Goal: Task Accomplishment & Management: Use online tool/utility

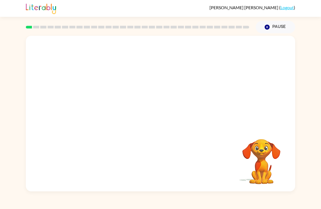
click at [147, 84] on video "Your browser must support playing .mp4 files to use Literably. Please try using…" at bounding box center [160, 82] width 269 height 92
click at [147, 82] on video "Your browser must support playing .mp4 files to use Literably. Please try using…" at bounding box center [160, 82] width 269 height 92
click at [148, 84] on video "Your browser must support playing .mp4 files to use Literably. Please try using…" at bounding box center [160, 82] width 269 height 92
click at [145, 85] on video "Your browser must support playing .mp4 files to use Literably. Please try using…" at bounding box center [160, 82] width 269 height 92
click at [167, 114] on button "button" at bounding box center [160, 117] width 35 height 20
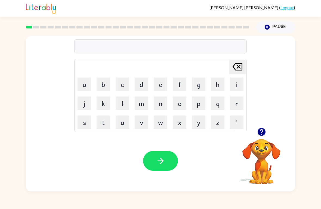
click at [218, 100] on button "q" at bounding box center [217, 104] width 14 height 14
click at [124, 120] on button "u" at bounding box center [122, 123] width 14 height 14
click at [234, 65] on icon at bounding box center [237, 67] width 10 height 8
click at [100, 83] on button "b" at bounding box center [103, 85] width 14 height 14
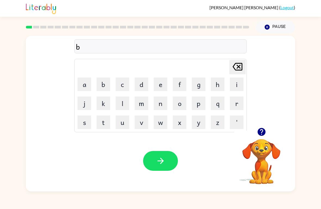
click at [179, 102] on button "o" at bounding box center [179, 104] width 14 height 14
click at [85, 86] on button "a" at bounding box center [84, 85] width 14 height 14
click at [235, 102] on button "r" at bounding box center [237, 104] width 14 height 14
click at [138, 85] on button "d" at bounding box center [141, 85] width 14 height 14
click at [159, 87] on button "e" at bounding box center [160, 85] width 14 height 14
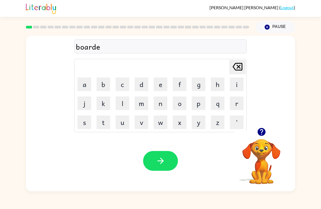
click at [232, 106] on button "r" at bounding box center [237, 104] width 14 height 14
click at [173, 159] on button "button" at bounding box center [160, 161] width 35 height 20
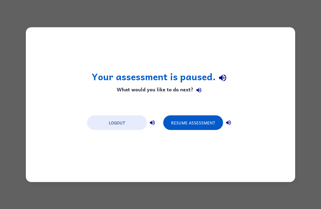
click at [208, 121] on button "Resume Assessment" at bounding box center [193, 122] width 60 height 15
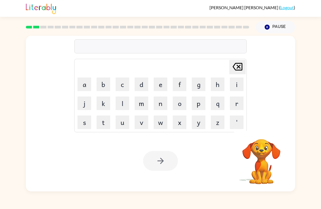
click at [120, 81] on button "c" at bounding box center [122, 85] width 14 height 14
click at [179, 102] on button "o" at bounding box center [179, 104] width 14 height 14
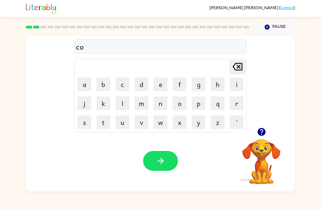
click at [120, 124] on button "u" at bounding box center [122, 123] width 14 height 14
click at [158, 103] on button "n" at bounding box center [160, 104] width 14 height 14
click at [108, 127] on button "t" at bounding box center [103, 123] width 14 height 14
click at [166, 158] on button "button" at bounding box center [160, 161] width 35 height 20
click at [142, 103] on button "m" at bounding box center [141, 104] width 14 height 14
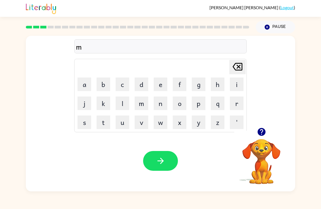
click at [86, 83] on button "a" at bounding box center [84, 85] width 14 height 14
click at [120, 86] on button "c" at bounding box center [122, 85] width 14 height 14
click at [214, 82] on button "h" at bounding box center [217, 85] width 14 height 14
click at [232, 83] on button "i" at bounding box center [237, 85] width 14 height 14
click at [162, 104] on button "n" at bounding box center [160, 104] width 14 height 14
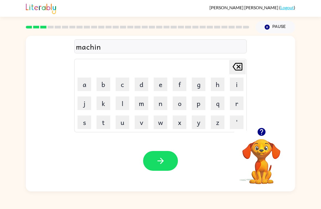
click at [143, 78] on button "d" at bounding box center [141, 85] width 14 height 14
click at [235, 67] on icon "[PERSON_NAME] last character input" at bounding box center [237, 66] width 13 height 13
click at [162, 78] on button "e" at bounding box center [160, 85] width 14 height 14
click at [168, 159] on button "button" at bounding box center [160, 161] width 35 height 20
click at [101, 120] on button "t" at bounding box center [103, 123] width 14 height 14
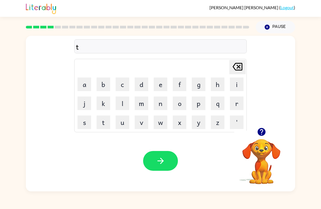
click at [155, 122] on button "w" at bounding box center [160, 123] width 14 height 14
click at [221, 70] on td "[PERSON_NAME] last character input" at bounding box center [160, 67] width 171 height 15
click at [233, 85] on button "i" at bounding box center [237, 85] width 14 height 14
click at [160, 98] on button "n" at bounding box center [160, 104] width 14 height 14
click at [165, 162] on button "button" at bounding box center [160, 161] width 35 height 20
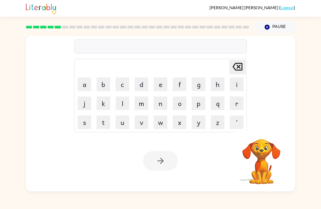
click at [161, 106] on button "n" at bounding box center [160, 104] width 14 height 14
click at [85, 86] on button "a" at bounding box center [84, 85] width 14 height 14
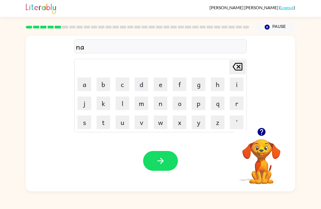
click at [235, 106] on button "r" at bounding box center [237, 104] width 14 height 14
click at [234, 103] on button "r" at bounding box center [237, 104] width 14 height 14
click at [180, 102] on button "o" at bounding box center [179, 104] width 14 height 14
click at [161, 117] on button "w" at bounding box center [160, 123] width 14 height 14
click at [124, 104] on button "l" at bounding box center [122, 104] width 14 height 14
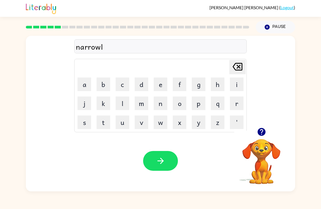
click at [200, 119] on button "y" at bounding box center [198, 123] width 14 height 14
click at [163, 153] on button "button" at bounding box center [160, 161] width 35 height 20
click at [102, 81] on button "b" at bounding box center [103, 85] width 14 height 14
click at [162, 84] on button "e" at bounding box center [160, 85] width 14 height 14
click at [217, 83] on button "h" at bounding box center [217, 85] width 14 height 14
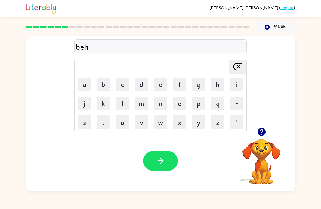
click at [230, 81] on button "i" at bounding box center [237, 85] width 14 height 14
click at [162, 102] on button "n" at bounding box center [160, 104] width 14 height 14
click at [140, 84] on button "d" at bounding box center [141, 85] width 14 height 14
click at [167, 156] on button "button" at bounding box center [160, 161] width 35 height 20
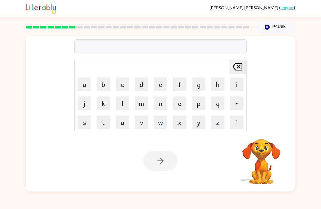
click at [311, 53] on div "[PERSON_NAME] last character input a b c d e f g h i j k l m n o p q r s t u v …" at bounding box center [160, 112] width 321 height 158
click at [99, 120] on button "t" at bounding box center [103, 123] width 14 height 14
click at [238, 103] on button "r" at bounding box center [237, 104] width 14 height 14
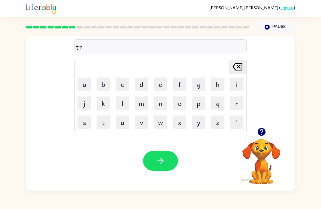
click at [237, 84] on button "i" at bounding box center [237, 85] width 14 height 14
click at [122, 82] on button "c" at bounding box center [122, 85] width 14 height 14
click at [108, 104] on button "k" at bounding box center [103, 104] width 14 height 14
click at [122, 98] on button "l" at bounding box center [122, 104] width 14 height 14
click at [158, 85] on button "e" at bounding box center [160, 85] width 14 height 14
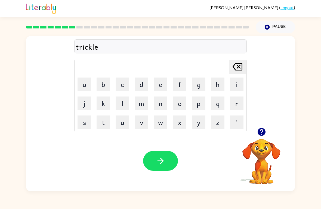
click at [171, 158] on button "button" at bounding box center [160, 161] width 35 height 20
click at [174, 158] on div at bounding box center [160, 161] width 35 height 20
click at [171, 167] on div at bounding box center [160, 161] width 35 height 20
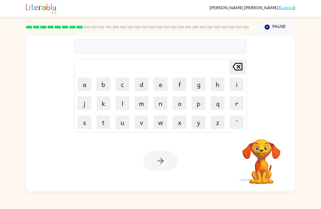
click at [320, 99] on div "[PERSON_NAME] last character input a b c d e f g h i j k l m n o p q r s t u v …" at bounding box center [160, 112] width 321 height 158
click at [142, 103] on button "m" at bounding box center [141, 104] width 14 height 14
click at [235, 83] on button "i" at bounding box center [237, 85] width 14 height 14
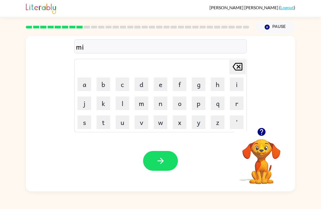
click at [236, 100] on button "r" at bounding box center [237, 104] width 14 height 14
click at [236, 85] on button "i" at bounding box center [237, 85] width 14 height 14
click at [123, 83] on button "c" at bounding box center [122, 85] width 14 height 14
click at [83, 80] on button "a" at bounding box center [84, 85] width 14 height 14
click at [119, 105] on button "l" at bounding box center [122, 104] width 14 height 14
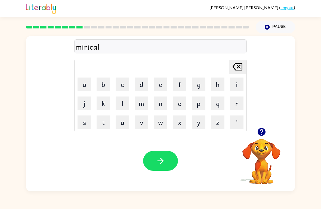
click at [170, 163] on button "button" at bounding box center [160, 161] width 35 height 20
click at [168, 165] on button "button" at bounding box center [160, 161] width 35 height 20
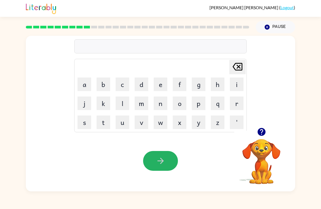
click at [166, 162] on button "button" at bounding box center [160, 161] width 35 height 20
click at [121, 121] on button "u" at bounding box center [122, 123] width 14 height 14
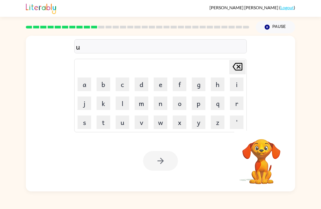
click at [164, 100] on button "n" at bounding box center [160, 104] width 14 height 14
click at [181, 80] on button "f" at bounding box center [179, 85] width 14 height 14
click at [181, 100] on button "o" at bounding box center [179, 104] width 14 height 14
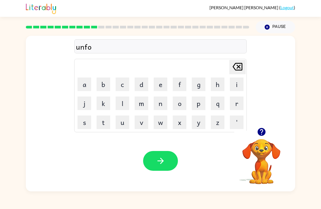
click at [122, 100] on button "l" at bounding box center [122, 104] width 14 height 14
click at [141, 83] on button "d" at bounding box center [141, 85] width 14 height 14
click at [164, 152] on button "button" at bounding box center [160, 161] width 35 height 20
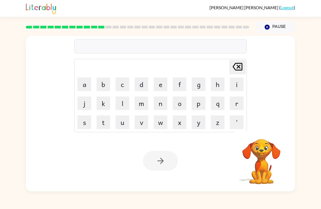
click at [140, 122] on button "v" at bounding box center [141, 123] width 14 height 14
click at [179, 106] on button "o" at bounding box center [179, 104] width 14 height 14
click at [106, 124] on button "t" at bounding box center [103, 123] width 14 height 14
click at [163, 86] on button "e" at bounding box center [160, 85] width 14 height 14
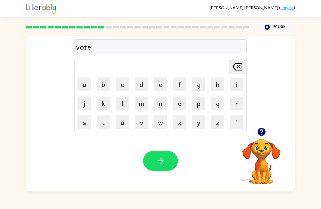
click at [160, 159] on icon "button" at bounding box center [161, 161] width 10 height 10
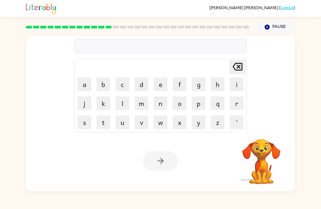
click at [167, 164] on div at bounding box center [160, 161] width 35 height 20
click at [165, 164] on div at bounding box center [160, 161] width 35 height 20
click at [101, 79] on button "b" at bounding box center [103, 85] width 14 height 14
click at [161, 84] on button "e" at bounding box center [160, 85] width 14 height 14
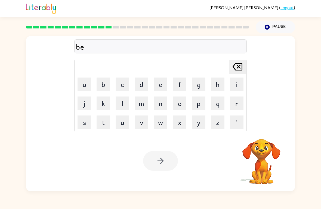
click at [145, 84] on button "d" at bounding box center [141, 85] width 14 height 14
click at [91, 122] on button "s" at bounding box center [84, 123] width 14 height 14
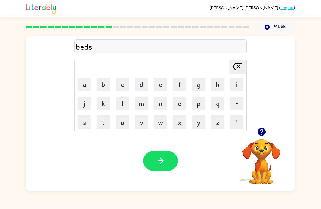
click at [235, 71] on icon at bounding box center [237, 67] width 10 height 8
click at [107, 120] on button "t" at bounding box center [103, 123] width 14 height 14
click at [237, 82] on button "i" at bounding box center [237, 85] width 14 height 14
click at [141, 102] on button "m" at bounding box center [141, 104] width 14 height 14
click at [169, 158] on button "button" at bounding box center [160, 161] width 35 height 20
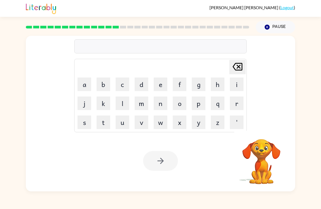
click at [190, 77] on td "g" at bounding box center [198, 84] width 18 height 18
click at [235, 83] on button "i" at bounding box center [237, 85] width 14 height 14
click at [240, 67] on icon "[PERSON_NAME] last character input" at bounding box center [237, 66] width 13 height 13
click at [178, 84] on button "f" at bounding box center [179, 85] width 14 height 14
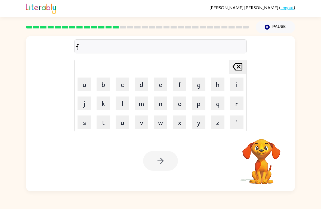
click at [234, 84] on button "i" at bounding box center [237, 85] width 14 height 14
click at [104, 122] on button "t" at bounding box center [103, 123] width 14 height 14
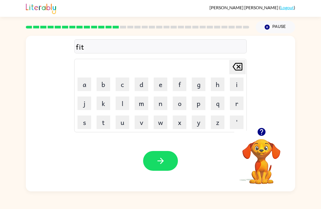
click at [104, 122] on button "t" at bounding box center [103, 123] width 14 height 14
click at [162, 102] on button "n" at bounding box center [160, 104] width 14 height 14
click at [234, 83] on button "i" at bounding box center [237, 85] width 14 height 14
click at [82, 124] on button "s" at bounding box center [84, 123] width 14 height 14
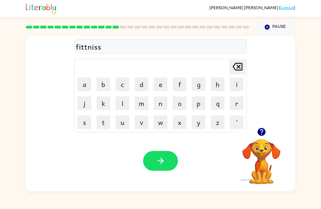
click at [168, 166] on button "button" at bounding box center [160, 161] width 35 height 20
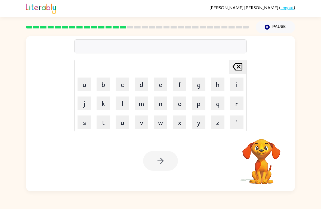
click at [143, 86] on button "d" at bounding box center [141, 85] width 14 height 14
click at [161, 83] on button "e" at bounding box center [160, 85] width 14 height 14
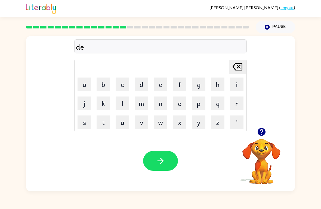
click at [120, 102] on button "l" at bounding box center [122, 104] width 14 height 14
click at [81, 83] on button "a" at bounding box center [84, 85] width 14 height 14
click at [200, 124] on button "y" at bounding box center [198, 123] width 14 height 14
click at [169, 162] on button "button" at bounding box center [160, 161] width 35 height 20
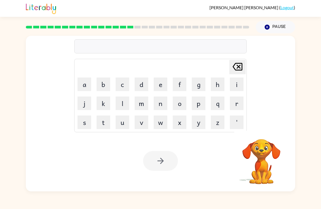
click at [101, 121] on button "t" at bounding box center [103, 123] width 14 height 14
click at [162, 87] on button "e" at bounding box center [160, 85] width 14 height 14
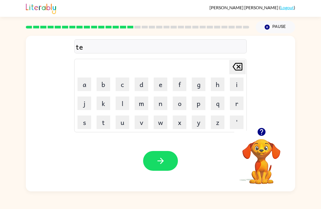
click at [239, 109] on button "r" at bounding box center [237, 104] width 14 height 14
click at [143, 105] on button "m" at bounding box center [141, 104] width 14 height 14
click at [162, 157] on icon "button" at bounding box center [161, 161] width 10 height 10
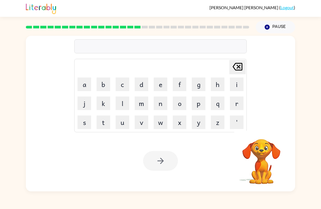
click at [80, 120] on button "s" at bounding box center [84, 123] width 14 height 14
click at [162, 84] on button "e" at bounding box center [160, 85] width 14 height 14
click at [107, 121] on button "t" at bounding box center [103, 123] width 14 height 14
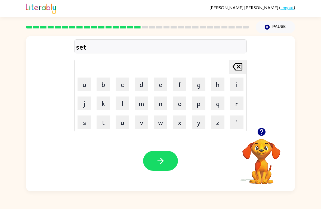
click at [168, 162] on button "button" at bounding box center [160, 161] width 35 height 20
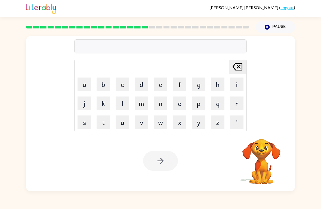
click at [102, 80] on button "b" at bounding box center [103, 85] width 14 height 14
click at [235, 101] on button "r" at bounding box center [237, 104] width 14 height 14
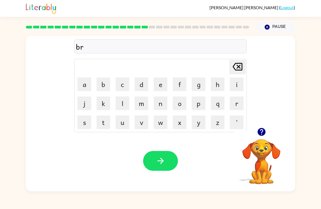
click at [237, 82] on button "i" at bounding box center [237, 85] width 14 height 14
click at [141, 98] on button "m" at bounding box center [141, 104] width 14 height 14
click at [237, 81] on button "i" at bounding box center [237, 85] width 14 height 14
click at [164, 102] on button "n" at bounding box center [160, 104] width 14 height 14
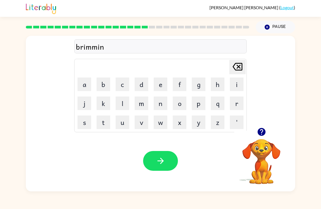
click at [234, 82] on button "i" at bounding box center [237, 85] width 14 height 14
click at [233, 67] on icon at bounding box center [237, 67] width 10 height 8
click at [199, 80] on button "g" at bounding box center [198, 85] width 14 height 14
click at [174, 155] on button "button" at bounding box center [160, 161] width 35 height 20
click at [202, 102] on button "p" at bounding box center [198, 104] width 14 height 14
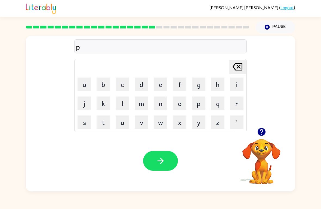
click at [124, 103] on button "l" at bounding box center [122, 104] width 14 height 14
click at [85, 87] on button "a" at bounding box center [84, 85] width 14 height 14
click at [87, 121] on button "s" at bounding box center [84, 123] width 14 height 14
click at [106, 119] on button "t" at bounding box center [103, 123] width 14 height 14
click at [234, 83] on button "i" at bounding box center [237, 85] width 14 height 14
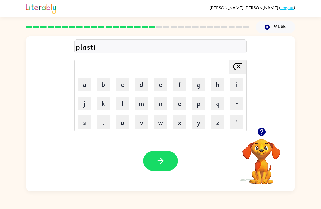
click at [128, 79] on button "c" at bounding box center [122, 85] width 14 height 14
click at [172, 159] on button "button" at bounding box center [160, 161] width 35 height 20
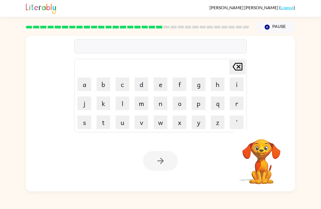
click at [140, 80] on button "d" at bounding box center [141, 85] width 14 height 14
click at [235, 84] on button "i" at bounding box center [237, 85] width 14 height 14
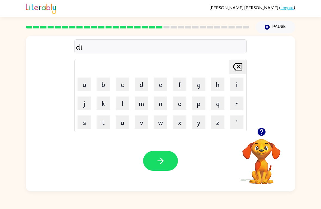
click at [80, 119] on button "s" at bounding box center [84, 123] width 14 height 14
click at [201, 100] on button "p" at bounding box center [198, 104] width 14 height 14
click at [119, 101] on button "l" at bounding box center [122, 104] width 14 height 14
click at [81, 83] on button "a" at bounding box center [84, 85] width 14 height 14
click at [199, 122] on button "y" at bounding box center [198, 123] width 14 height 14
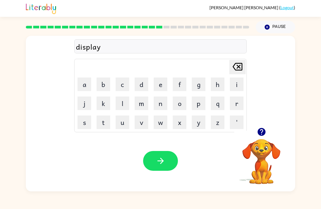
click at [169, 165] on button "button" at bounding box center [160, 161] width 35 height 20
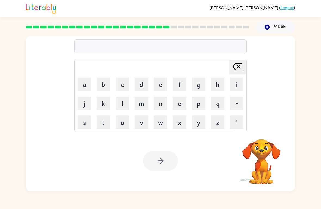
click at [140, 81] on button "d" at bounding box center [141, 85] width 14 height 14
click at [120, 122] on button "u" at bounding box center [122, 123] width 14 height 14
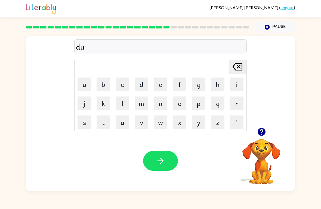
click at [80, 123] on button "s" at bounding box center [84, 123] width 14 height 14
click at [98, 121] on button "t" at bounding box center [103, 123] width 14 height 14
click at [160, 82] on button "e" at bounding box center [160, 85] width 14 height 14
click at [146, 86] on button "d" at bounding box center [141, 85] width 14 height 14
click at [171, 152] on button "button" at bounding box center [160, 161] width 35 height 20
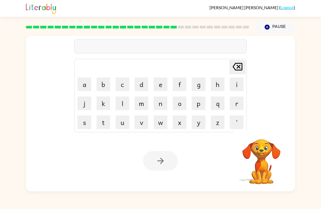
click at [83, 122] on button "s" at bounding box center [84, 123] width 14 height 14
click at [158, 86] on button "e" at bounding box center [160, 85] width 14 height 14
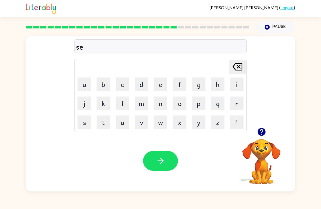
click at [160, 102] on button "n" at bounding box center [160, 104] width 14 height 14
click at [103, 121] on button "t" at bounding box center [103, 123] width 14 height 14
click at [238, 80] on button "i" at bounding box center [237, 85] width 14 height 14
click at [186, 116] on button "x" at bounding box center [179, 123] width 14 height 14
click at [98, 100] on button "k" at bounding box center [103, 104] width 14 height 14
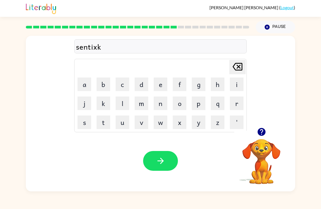
click at [166, 160] on button "button" at bounding box center [160, 161] width 35 height 20
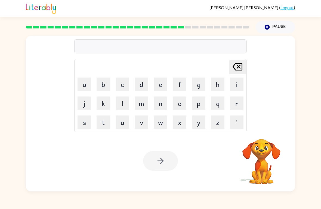
click at [237, 100] on button "r" at bounding box center [237, 104] width 14 height 14
click at [85, 82] on button "a" at bounding box center [84, 85] width 14 height 14
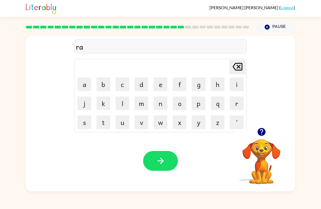
click at [235, 84] on button "i" at bounding box center [237, 85] width 14 height 14
click at [164, 99] on button "n" at bounding box center [160, 104] width 14 height 14
click at [125, 81] on button "c" at bounding box center [122, 85] width 14 height 14
click at [180, 106] on button "o" at bounding box center [179, 104] width 14 height 14
click at [79, 83] on button "a" at bounding box center [84, 85] width 14 height 14
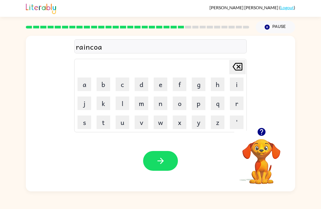
click at [100, 122] on button "t" at bounding box center [103, 123] width 14 height 14
click at [170, 158] on button "button" at bounding box center [160, 161] width 35 height 20
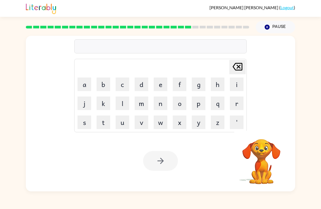
click at [144, 105] on button "m" at bounding box center [141, 104] width 14 height 14
click at [85, 82] on button "a" at bounding box center [84, 85] width 14 height 14
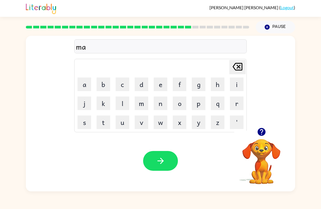
click at [235, 101] on button "r" at bounding box center [237, 104] width 14 height 14
click at [102, 103] on button "k" at bounding box center [103, 104] width 14 height 14
click at [159, 84] on button "e" at bounding box center [160, 85] width 14 height 14
click at [235, 102] on button "r" at bounding box center [237, 104] width 14 height 14
click at [171, 159] on button "button" at bounding box center [160, 161] width 35 height 20
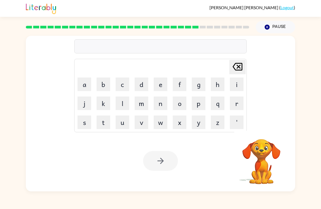
click at [82, 80] on button "a" at bounding box center [84, 85] width 14 height 14
click at [140, 81] on button "d" at bounding box center [141, 85] width 14 height 14
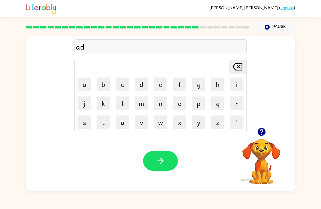
click at [143, 122] on button "v" at bounding box center [141, 123] width 14 height 14
click at [87, 84] on button "a" at bounding box center [84, 85] width 14 height 14
click at [156, 103] on button "n" at bounding box center [160, 104] width 14 height 14
click at [112, 99] on td "k" at bounding box center [103, 103] width 18 height 18
click at [123, 86] on button "c" at bounding box center [122, 85] width 14 height 14
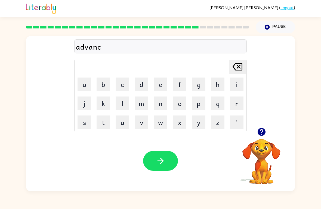
click at [234, 82] on button "i" at bounding box center [237, 85] width 14 height 14
click at [161, 104] on button "n" at bounding box center [160, 104] width 14 height 14
click at [197, 86] on button "g" at bounding box center [198, 85] width 14 height 14
click at [169, 155] on button "button" at bounding box center [160, 161] width 35 height 20
click at [178, 103] on button "o" at bounding box center [179, 104] width 14 height 14
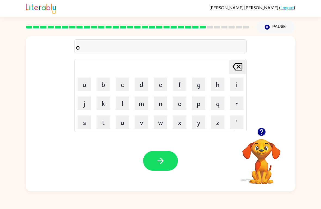
click at [104, 82] on button "b" at bounding box center [103, 85] width 14 height 14
click at [121, 99] on button "l" at bounding box center [122, 104] width 14 height 14
click at [235, 82] on button "i" at bounding box center [237, 85] width 14 height 14
click at [160, 105] on button "n" at bounding box center [160, 104] width 14 height 14
click at [167, 155] on button "button" at bounding box center [160, 161] width 35 height 20
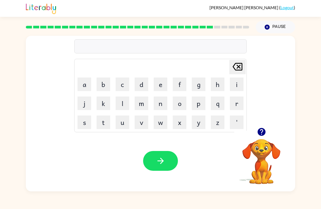
click at [199, 84] on button "g" at bounding box center [198, 85] width 14 height 14
click at [180, 103] on button "o" at bounding box center [179, 104] width 14 height 14
click at [143, 123] on button "v" at bounding box center [141, 123] width 14 height 14
click at [161, 84] on button "e" at bounding box center [160, 85] width 14 height 14
click at [238, 105] on button "r" at bounding box center [237, 104] width 14 height 14
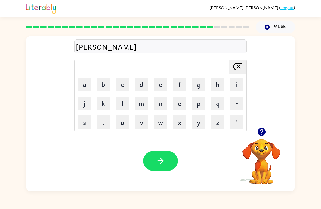
click at [142, 101] on button "m" at bounding box center [141, 104] width 14 height 14
click at [162, 83] on button "e" at bounding box center [160, 85] width 14 height 14
click at [162, 103] on button "n" at bounding box center [160, 104] width 14 height 14
click at [107, 116] on button "t" at bounding box center [103, 123] width 14 height 14
click at [154, 157] on button "button" at bounding box center [160, 161] width 35 height 20
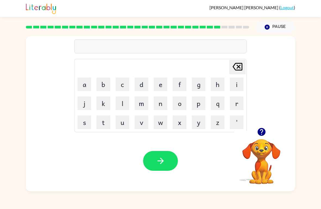
click at [80, 123] on button "s" at bounding box center [84, 123] width 14 height 14
click at [99, 124] on button "t" at bounding box center [103, 123] width 14 height 14
click at [235, 102] on button "r" at bounding box center [237, 104] width 14 height 14
click at [83, 82] on button "a" at bounding box center [84, 85] width 14 height 14
click at [237, 81] on button "i" at bounding box center [237, 85] width 14 height 14
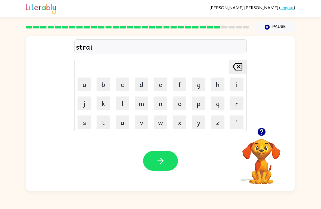
click at [159, 99] on button "n" at bounding box center [160, 104] width 14 height 14
click at [160, 155] on button "button" at bounding box center [160, 161] width 35 height 20
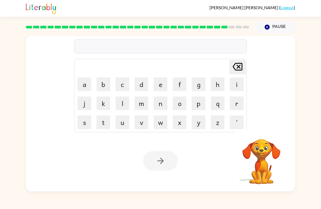
click at [82, 122] on button "s" at bounding box center [84, 123] width 14 height 14
click at [215, 84] on button "h" at bounding box center [217, 85] width 14 height 14
click at [85, 85] on button "a" at bounding box center [84, 85] width 14 height 14
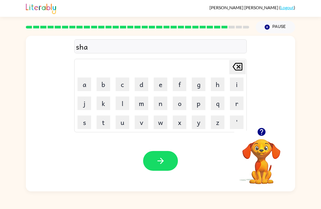
click at [199, 107] on button "p" at bounding box center [198, 104] width 14 height 14
click at [159, 85] on button "e" at bounding box center [160, 85] width 14 height 14
click at [166, 169] on button "button" at bounding box center [160, 161] width 35 height 20
click at [170, 155] on div at bounding box center [160, 161] width 35 height 20
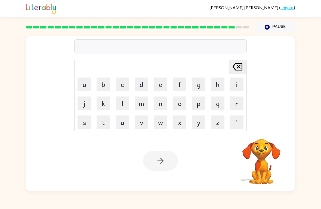
click at [161, 81] on button "e" at bounding box center [160, 85] width 14 height 14
click at [179, 125] on button "x" at bounding box center [179, 123] width 14 height 14
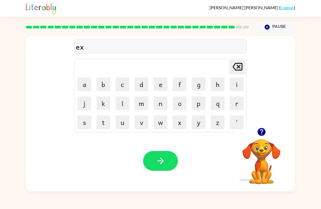
click at [161, 83] on button "e" at bounding box center [160, 85] width 14 height 14
click at [122, 103] on button "l" at bounding box center [122, 104] width 14 height 14
click at [159, 83] on button "e" at bounding box center [160, 85] width 14 height 14
click at [161, 104] on button "n" at bounding box center [160, 104] width 14 height 14
click at [100, 122] on button "t" at bounding box center [103, 123] width 14 height 14
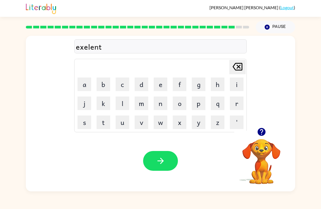
click at [174, 163] on button "button" at bounding box center [160, 161] width 35 height 20
click at [173, 162] on div at bounding box center [160, 161] width 35 height 20
click at [82, 102] on button "j" at bounding box center [84, 104] width 14 height 14
click at [83, 79] on button "a" at bounding box center [84, 85] width 14 height 14
click at [159, 120] on button "w" at bounding box center [160, 123] width 14 height 14
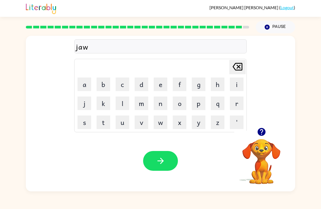
click at [106, 84] on button "b" at bounding box center [103, 85] width 14 height 14
click at [234, 102] on button "r" at bounding box center [237, 104] width 14 height 14
click at [161, 85] on button "e" at bounding box center [160, 85] width 14 height 14
click at [84, 83] on button "a" at bounding box center [84, 85] width 14 height 14
click at [102, 101] on button "k" at bounding box center [103, 104] width 14 height 14
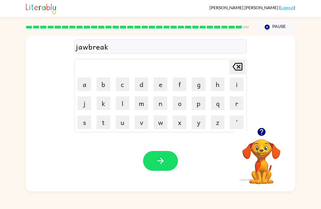
click at [82, 87] on button "a" at bounding box center [84, 85] width 14 height 14
click at [234, 66] on icon "[PERSON_NAME] last character input" at bounding box center [237, 66] width 13 height 13
click at [160, 83] on button "e" at bounding box center [160, 85] width 14 height 14
click at [242, 104] on button "r" at bounding box center [237, 104] width 14 height 14
click at [169, 158] on button "button" at bounding box center [160, 161] width 35 height 20
